Goal: Find specific page/section: Find specific page/section

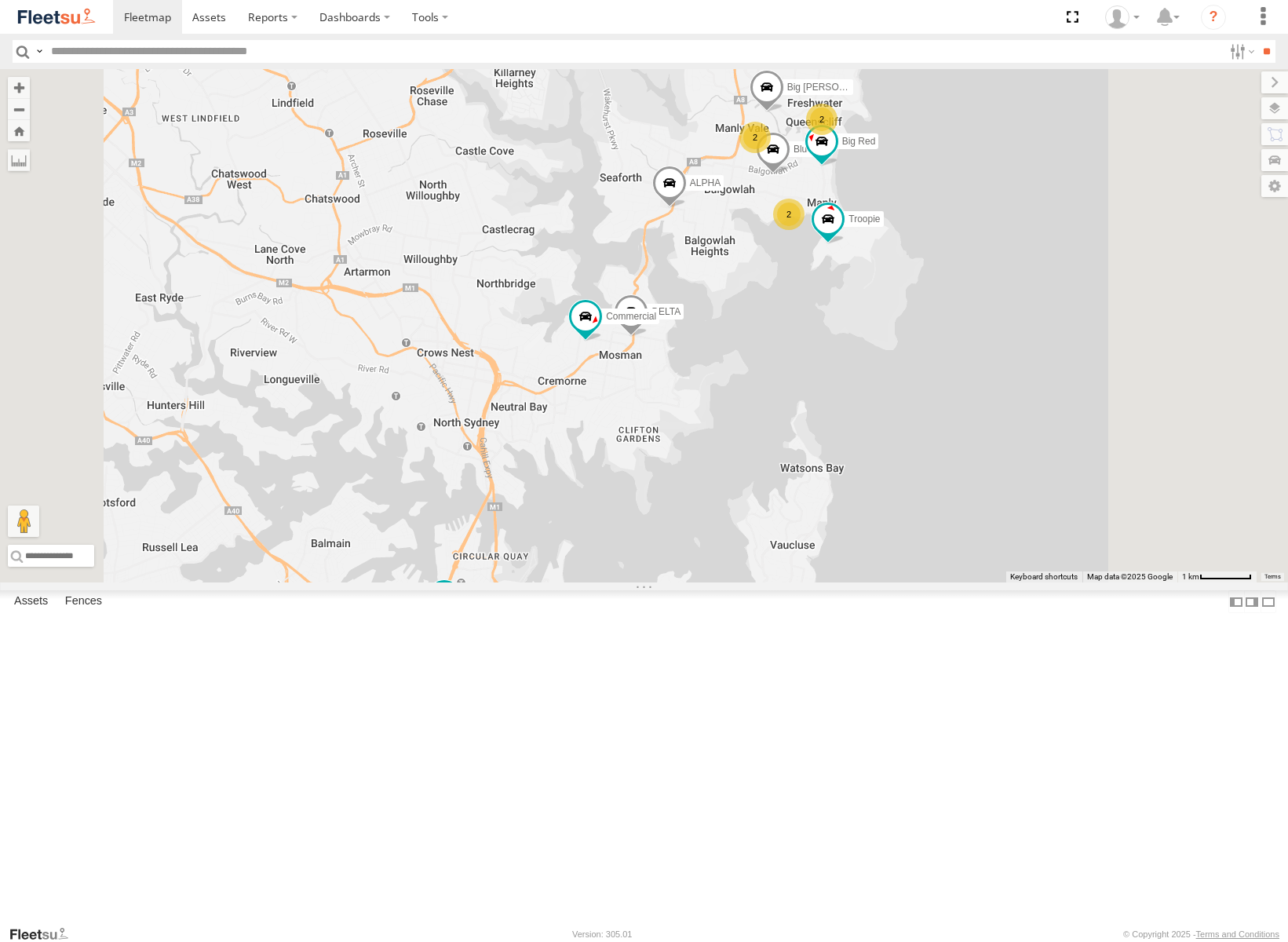
click at [679, 29] on span at bounding box center [662, 8] width 34 height 43
click at [684, 11] on label at bounding box center [668, 5] width 31 height 11
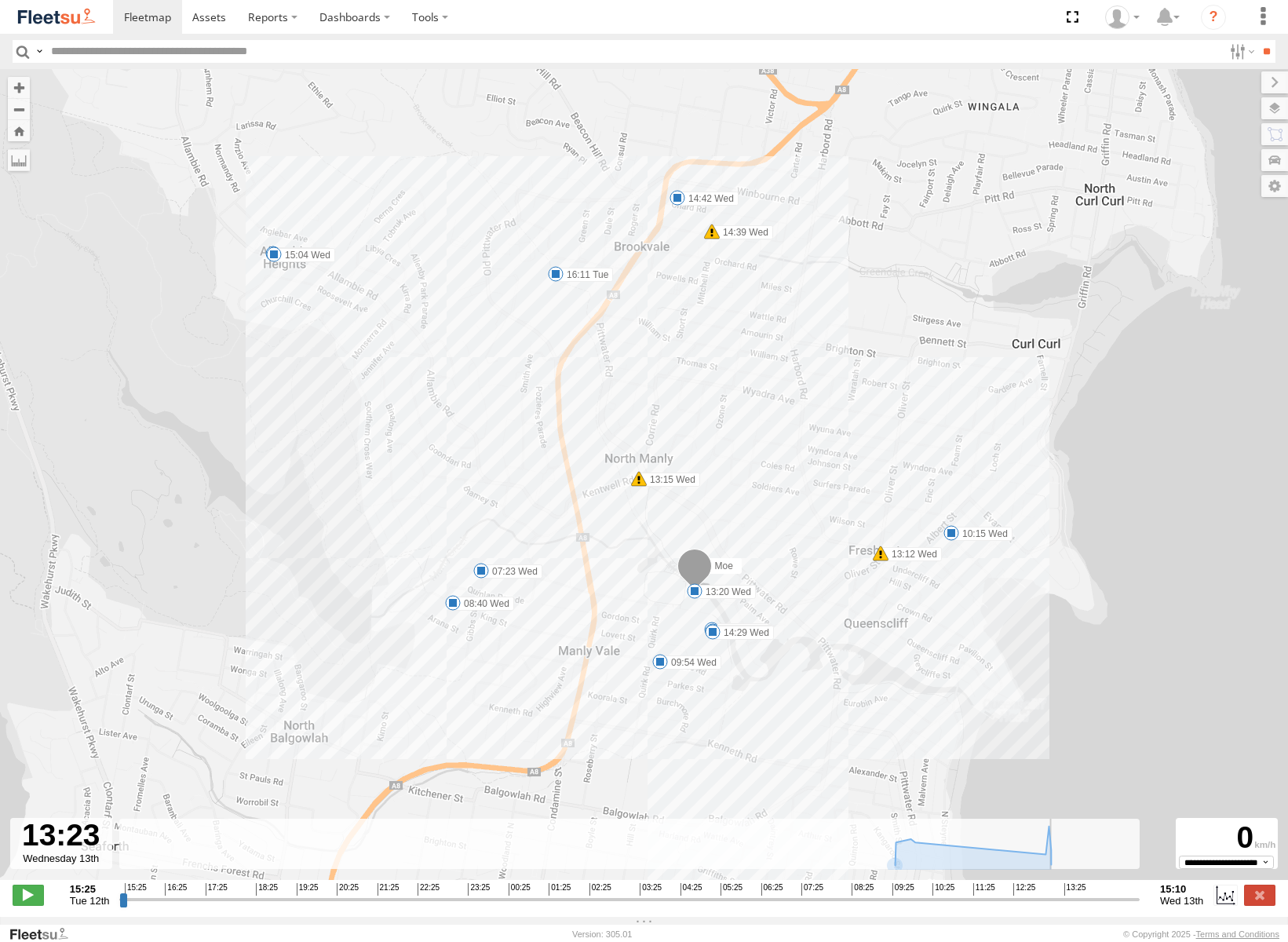
drag, startPoint x: 124, startPoint y: 906, endPoint x: 1058, endPoint y: 874, distance: 934.5
click at [1058, 892] on input "range" at bounding box center [629, 899] width 1020 height 15
drag, startPoint x: 1056, startPoint y: 908, endPoint x: 1129, endPoint y: 903, distance: 73.2
type input "**********"
click at [1129, 903] on input "range" at bounding box center [629, 899] width 1020 height 15
